Goal: Navigation & Orientation: Find specific page/section

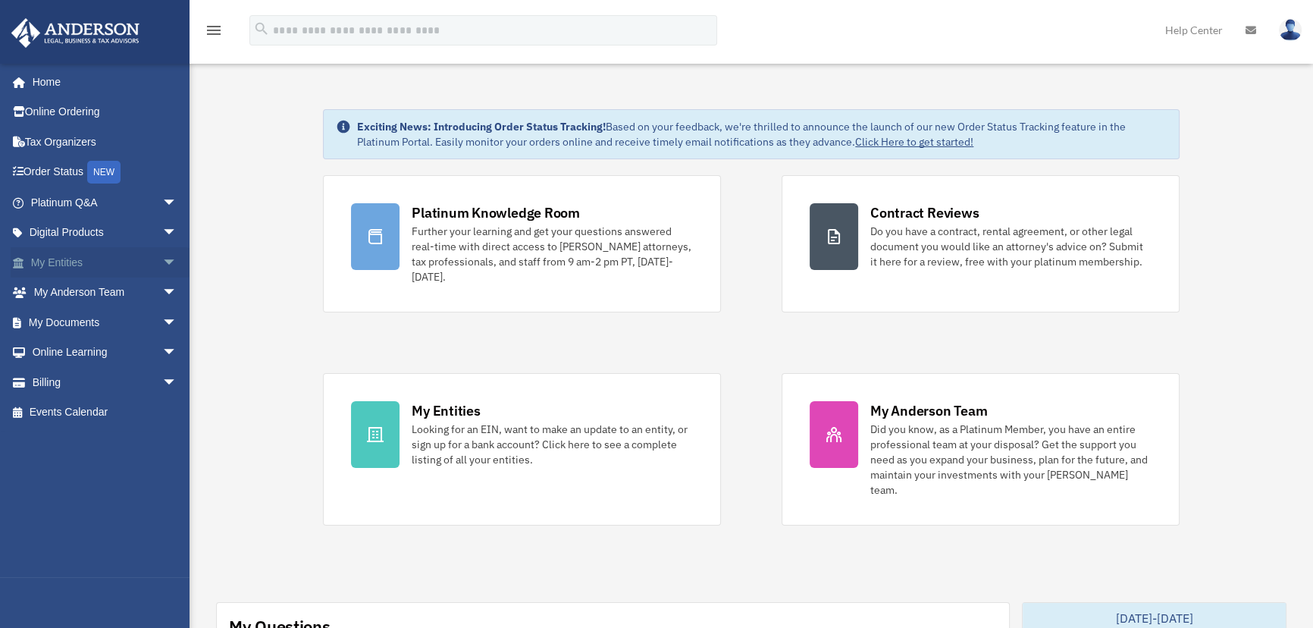
click at [51, 257] on link "My Entities arrow_drop_down" at bounding box center [105, 262] width 189 height 30
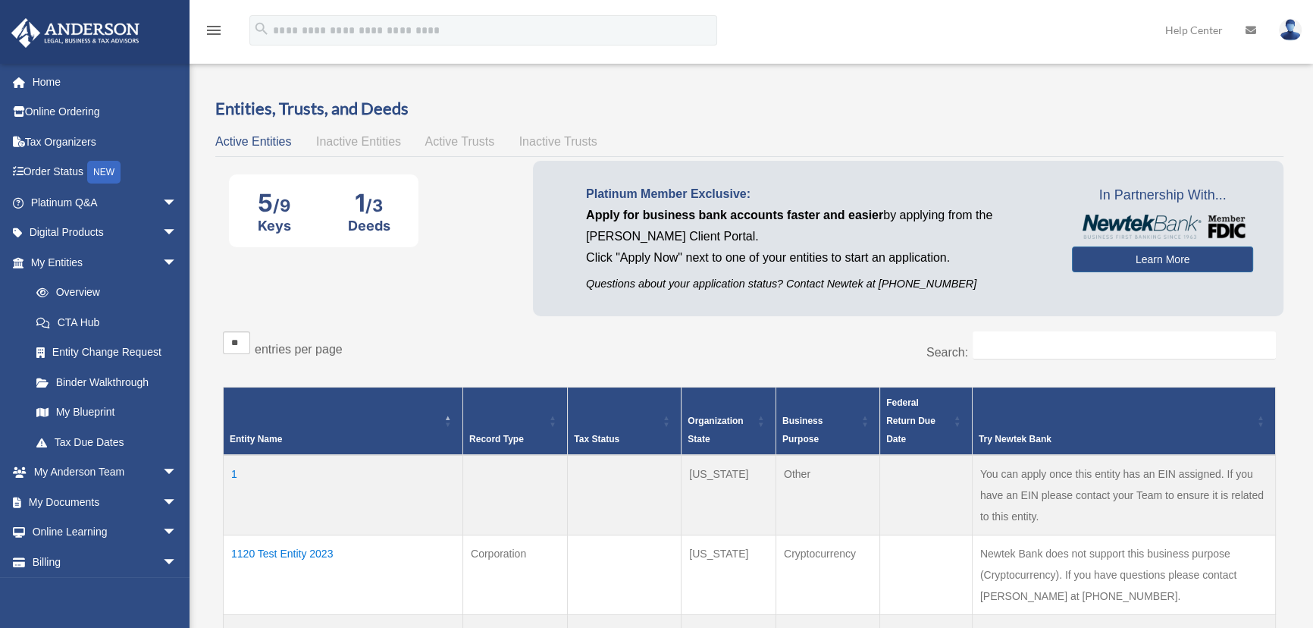
click at [472, 144] on span "Active Trusts" at bounding box center [460, 141] width 70 height 13
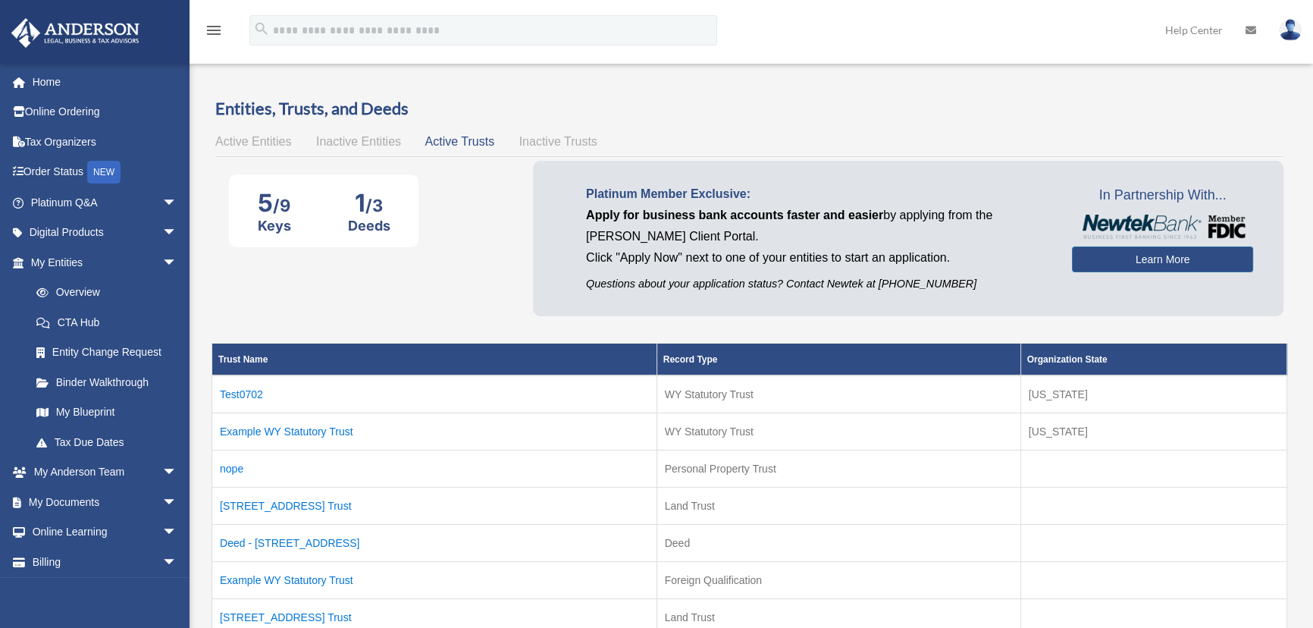
click at [235, 144] on span "Active Entities" at bounding box center [253, 141] width 76 height 13
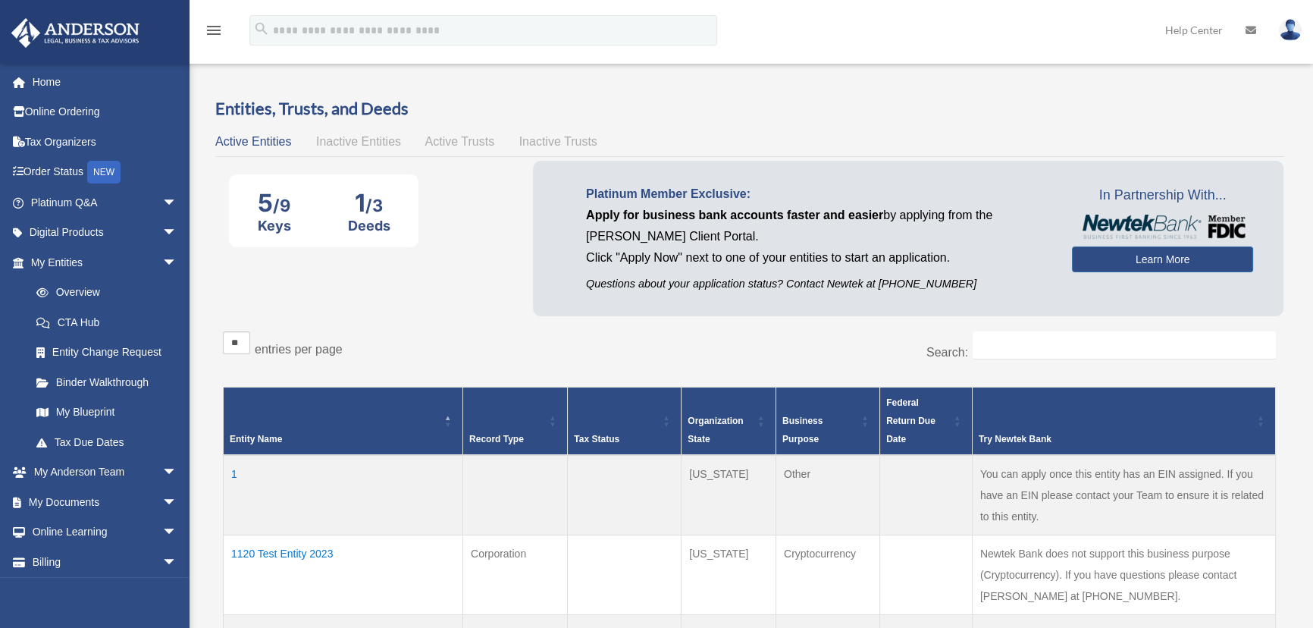
click at [439, 144] on span "Active Trusts" at bounding box center [460, 141] width 70 height 13
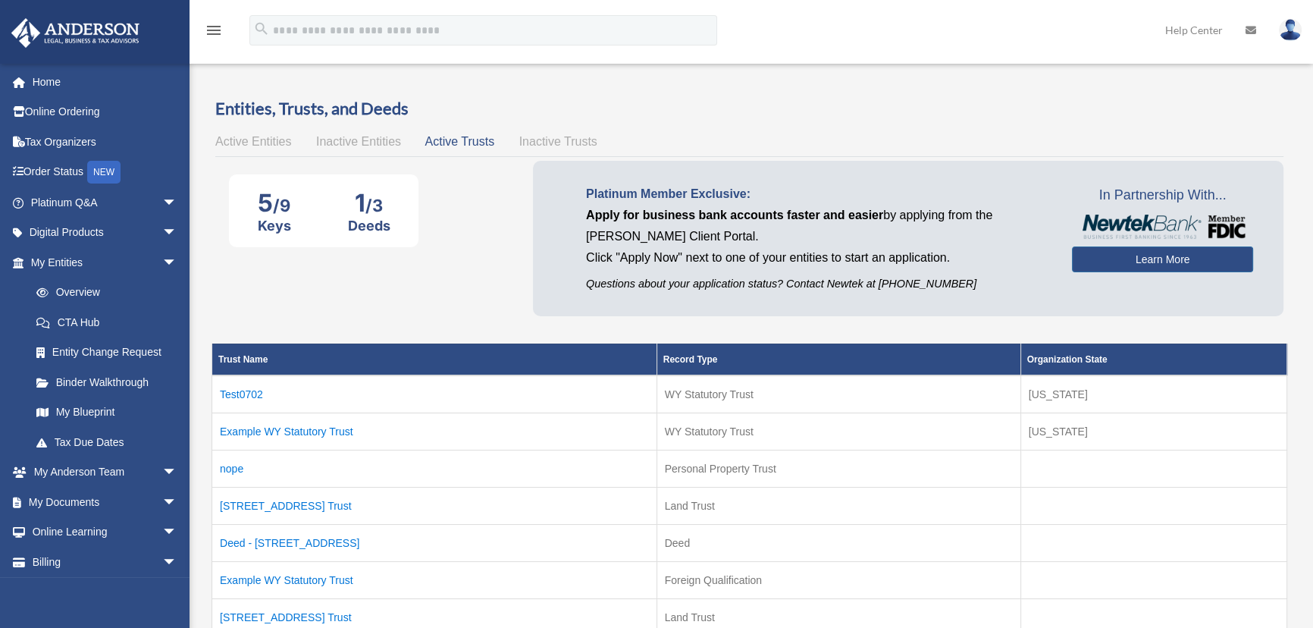
click at [221, 141] on span "Active Entities" at bounding box center [253, 141] width 76 height 13
